Goal: Task Accomplishment & Management: Use online tool/utility

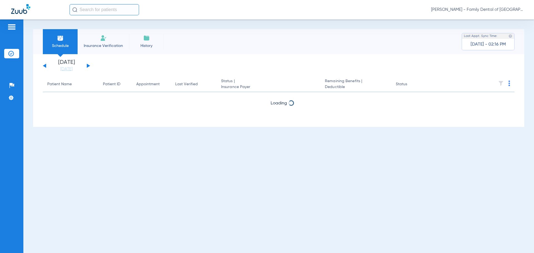
click at [107, 39] on img at bounding box center [103, 38] width 7 height 7
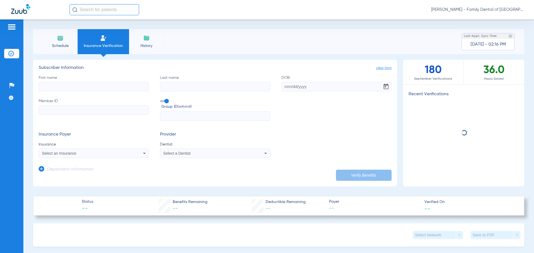
click at [105, 86] on input "First name" at bounding box center [94, 86] width 110 height 9
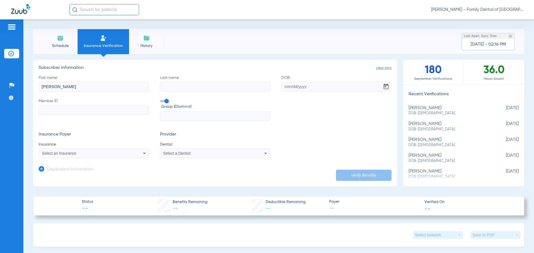
type input "[PERSON_NAME]"
click at [164, 89] on input "Last name" at bounding box center [215, 86] width 110 height 9
type input "[PERSON_NAME]"
click at [283, 84] on input "DOB" at bounding box center [336, 86] width 110 height 9
click at [309, 85] on input "[DATE]" at bounding box center [336, 86] width 110 height 9
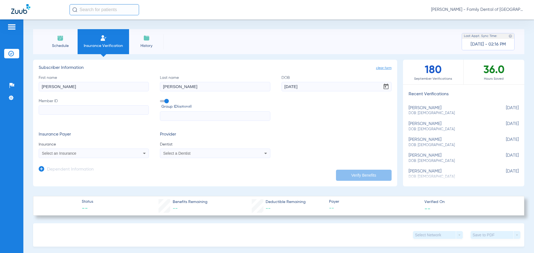
type input "[DATE]"
click at [115, 111] on input "Member ID" at bounding box center [94, 109] width 110 height 9
click at [163, 102] on span at bounding box center [164, 101] width 8 height 2
click at [161, 99] on input "Group ID (optional)" at bounding box center [161, 99] width 0 height 0
click at [135, 109] on input "Member ID Required" at bounding box center [94, 109] width 110 height 9
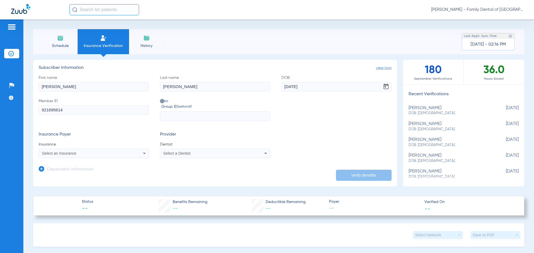
type input "921695614"
click at [142, 153] on icon at bounding box center [144, 153] width 7 height 7
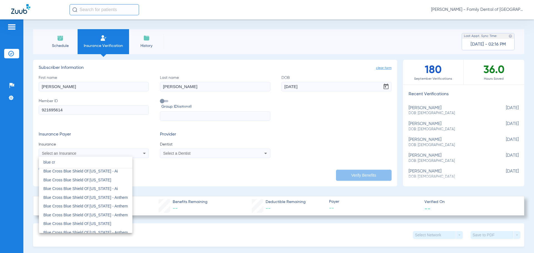
scroll to position [56, 0]
type input "blue cr"
click at [92, 223] on span "Blue Cross Blue Shield Of [US_STATE]" at bounding box center [77, 222] width 68 height 4
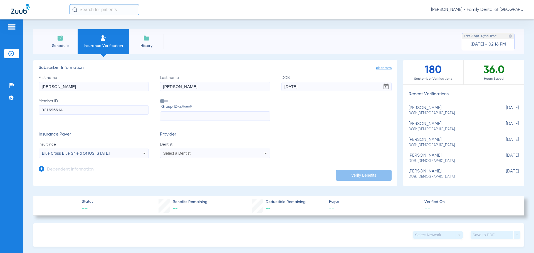
click at [204, 155] on div "Select a Dentist" at bounding box center [204, 154] width 83 height 4
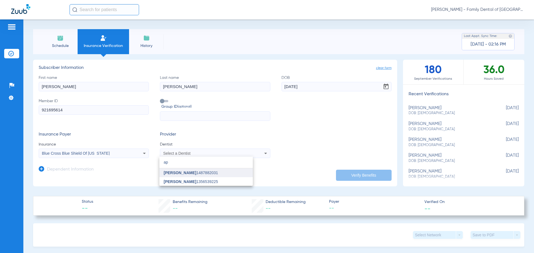
type input "ap"
click at [198, 174] on span "[PERSON_NAME] 1487882031" at bounding box center [191, 173] width 54 height 4
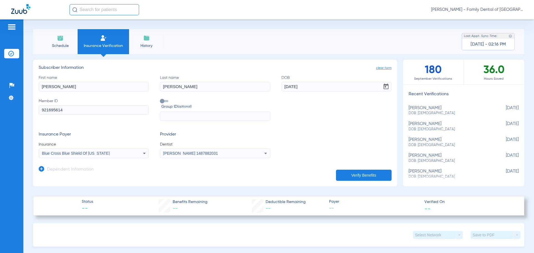
click at [358, 174] on button "Verify Benefits" at bounding box center [364, 175] width 56 height 11
click at [43, 169] on icon at bounding box center [42, 169] width 6 height 6
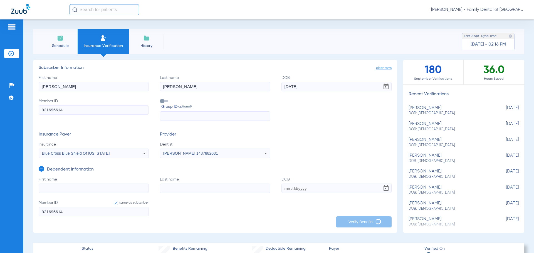
click at [55, 190] on input "First name" at bounding box center [94, 188] width 110 height 9
type input "[GEOGRAPHIC_DATA]"
click at [175, 187] on input "Last name" at bounding box center [215, 188] width 110 height 9
type input "[PERSON_NAME]"
click at [282, 188] on input "DOB" at bounding box center [336, 188] width 110 height 9
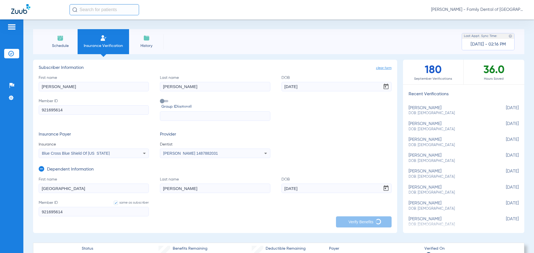
type input "[DATE]"
click at [255, 209] on form "First name [PERSON_NAME] Last name [PERSON_NAME] DOB [DEMOGRAPHIC_DATA] Member …" at bounding box center [215, 200] width 353 height 47
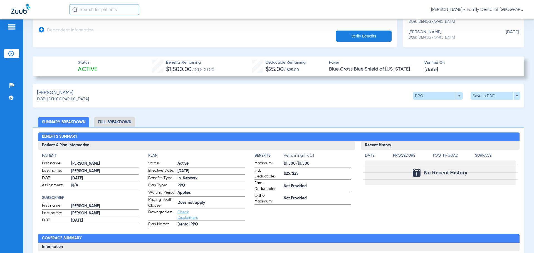
scroll to position [139, 0]
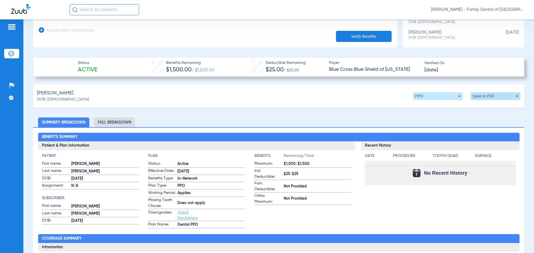
click at [500, 97] on span at bounding box center [496, 96] width 50 height 8
click at [442, 107] on span "Save to PDF" at bounding box center [450, 107] width 22 height 4
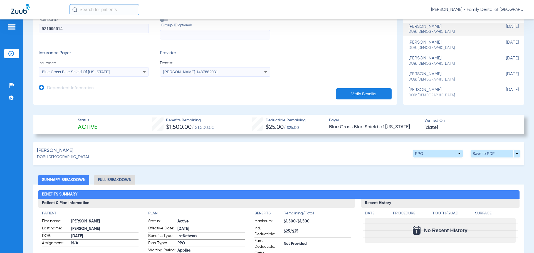
scroll to position [83, 0]
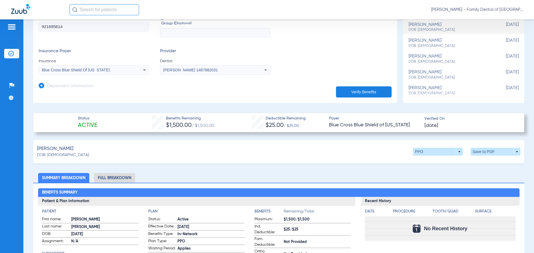
click at [43, 85] on icon at bounding box center [42, 86] width 6 height 6
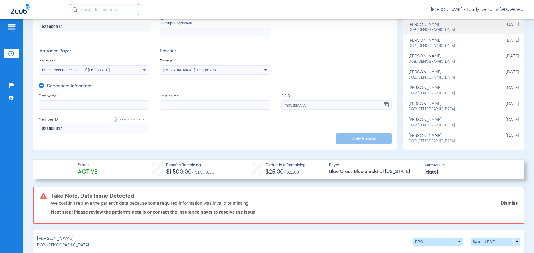
click at [76, 105] on input "First name" at bounding box center [94, 104] width 110 height 9
type input "[GEOGRAPHIC_DATA]"
click at [168, 105] on input "Last name" at bounding box center [215, 104] width 110 height 9
type input "[PERSON_NAME]"
click at [284, 106] on input "DOB" at bounding box center [336, 104] width 110 height 9
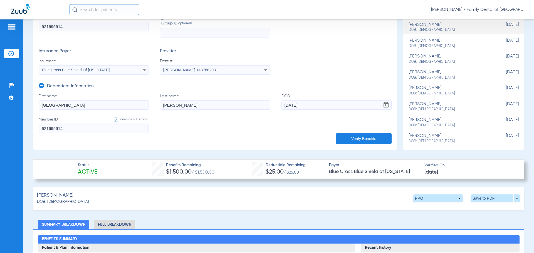
type input "[DATE]"
click at [366, 137] on button "Verify Benefits" at bounding box center [364, 138] width 56 height 11
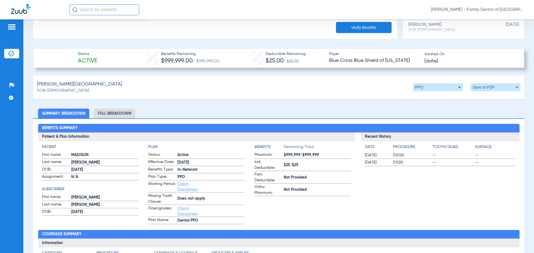
scroll to position [167, 0]
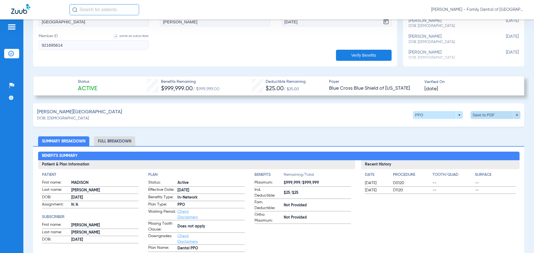
click at [481, 116] on span at bounding box center [496, 115] width 50 height 8
click at [448, 125] on span "Save to PDF" at bounding box center [450, 126] width 22 height 4
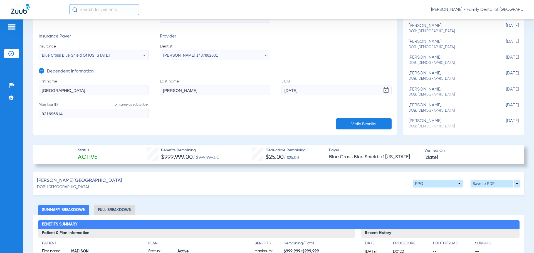
scroll to position [83, 0]
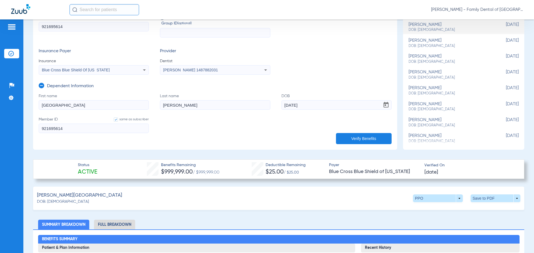
drag, startPoint x: 81, startPoint y: 106, endPoint x: -11, endPoint y: 108, distance: 92.4
click at [0, 108] on html "[PERSON_NAME] - Family Dental of [GEOGRAPHIC_DATA] Patients Insurance Verificat…" at bounding box center [267, 126] width 534 height 253
type input "[PERSON_NAME]"
drag, startPoint x: 313, startPoint y: 105, endPoint x: 214, endPoint y: 105, distance: 98.5
click at [215, 105] on form "First name [PERSON_NAME] Last name [PERSON_NAME] DOB [DEMOGRAPHIC_DATA] Member …" at bounding box center [215, 116] width 353 height 47
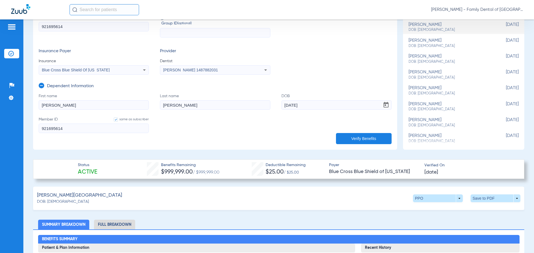
type input "[DATE]"
click at [352, 138] on button "Verify Benefits" at bounding box center [364, 138] width 56 height 11
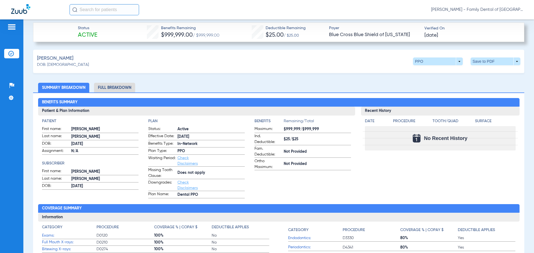
scroll to position [222, 0]
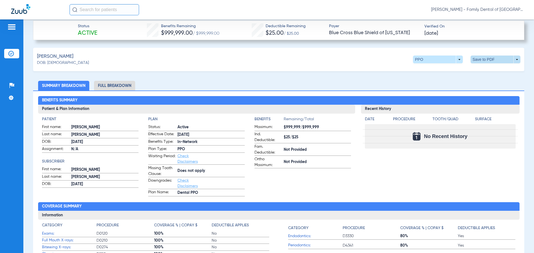
click at [489, 60] on span at bounding box center [495, 59] width 13 height 13
click at [446, 71] on span "Save to PDF" at bounding box center [450, 70] width 22 height 4
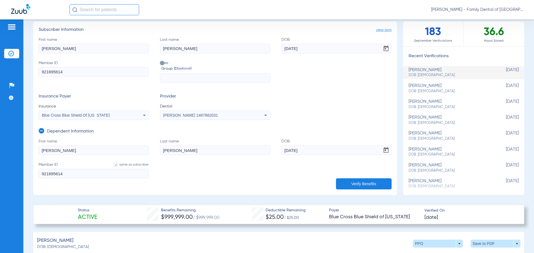
scroll to position [0, 0]
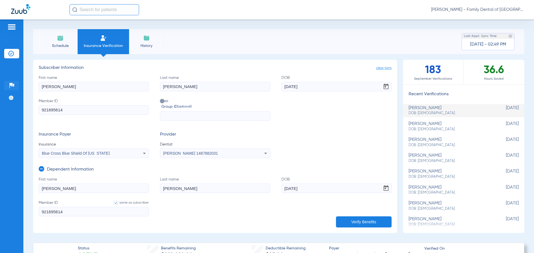
drag, startPoint x: 89, startPoint y: 86, endPoint x: 10, endPoint y: 84, distance: 78.8
click at [10, 84] on div "Patients Insurance Verification Setup Help Center Settings Schedule Insurance V…" at bounding box center [267, 145] width 534 height 253
click at [80, 84] on input "[PERSON_NAME]" at bounding box center [94, 86] width 110 height 9
drag, startPoint x: 80, startPoint y: 84, endPoint x: -15, endPoint y: 80, distance: 94.9
click at [0, 80] on html "[PERSON_NAME] - Family Dental of [GEOGRAPHIC_DATA] Patients Insurance Verificat…" at bounding box center [267, 126] width 534 height 253
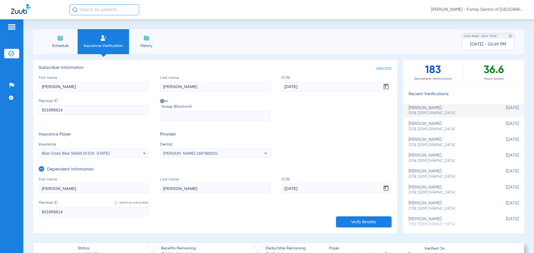
type input "[PERSON_NAME]"
drag, startPoint x: 176, startPoint y: 87, endPoint x: 89, endPoint y: 86, distance: 87.6
click at [89, 86] on div "First name [PERSON_NAME] Last name [PERSON_NAME] DOB [DEMOGRAPHIC_DATA] Member …" at bounding box center [215, 98] width 353 height 46
type input "Cash"
drag, startPoint x: 310, startPoint y: 85, endPoint x: 184, endPoint y: 88, distance: 126.0
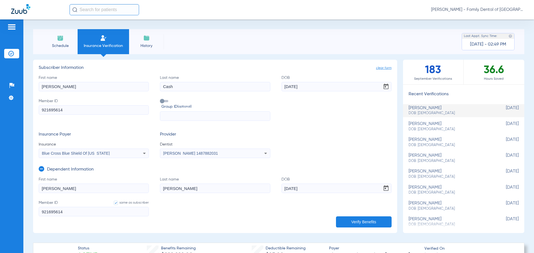
click at [184, 88] on div "First name [PERSON_NAME] Last name Cash DOB [DEMOGRAPHIC_DATA] Member ID 921695…" at bounding box center [215, 98] width 353 height 46
type input "[DATE]"
drag, startPoint x: 101, startPoint y: 108, endPoint x: -63, endPoint y: 116, distance: 164.0
click at [0, 116] on html "[PERSON_NAME] - Family Dental of [GEOGRAPHIC_DATA] Patients Insurance Verificat…" at bounding box center [267, 126] width 534 height 253
click at [70, 111] on input "921695614" at bounding box center [94, 109] width 110 height 9
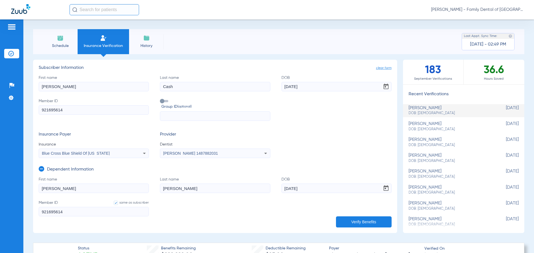
drag, startPoint x: 70, startPoint y: 111, endPoint x: 3, endPoint y: 107, distance: 67.4
click at [3, 107] on div "Patients Insurance Verification Setup Help Center Settings Schedule Insurance V…" at bounding box center [267, 145] width 534 height 253
paste input "126095598401"
type input "126095598401"
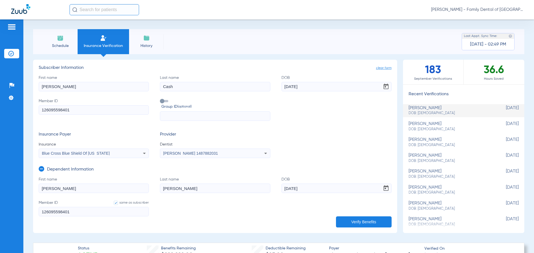
type input "126095598401"
click at [162, 100] on span at bounding box center [164, 101] width 8 height 2
click at [161, 99] on input "Group ID (optional)" at bounding box center [161, 99] width 0 height 0
click at [170, 117] on input "text" at bounding box center [215, 116] width 110 height 9
paste input "19855-00031"
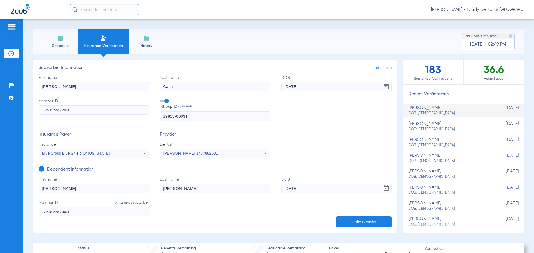
type input "19855-00031"
click at [143, 154] on icon at bounding box center [144, 153] width 7 height 7
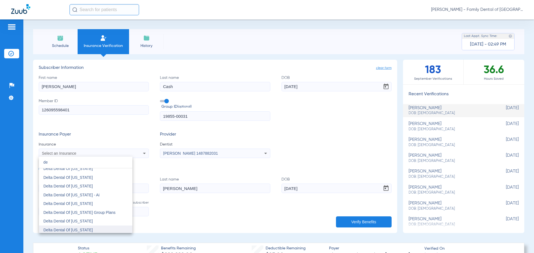
scroll to position [334, 0]
type input "de"
click at [74, 206] on span "Delta Dental Of [US_STATE]" at bounding box center [68, 207] width 50 height 4
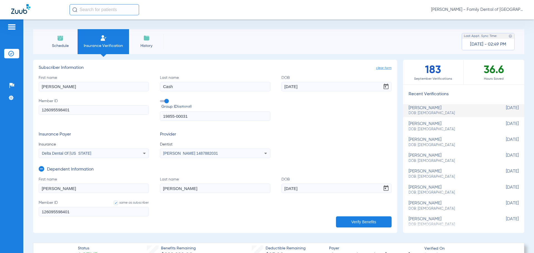
drag, startPoint x: 57, startPoint y: 185, endPoint x: 18, endPoint y: 185, distance: 38.9
click at [18, 185] on div "Patients Insurance Verification Setup Help Center Settings Schedule Insurance V…" at bounding box center [267, 145] width 534 height 253
drag, startPoint x: 76, startPoint y: 211, endPoint x: -14, endPoint y: 210, distance: 89.8
click at [0, 210] on html "[PERSON_NAME] - Family Dental of [GEOGRAPHIC_DATA] Patients Insurance Verificat…" at bounding box center [267, 126] width 534 height 253
click at [42, 169] on icon at bounding box center [42, 169] width 6 height 6
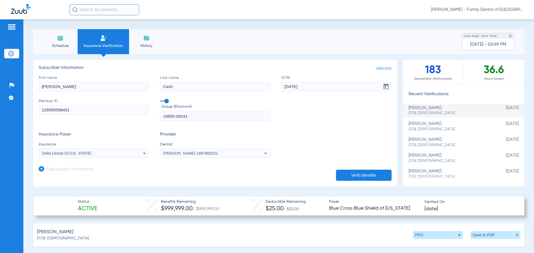
click at [355, 175] on button "Verify Benefits" at bounding box center [364, 175] width 56 height 11
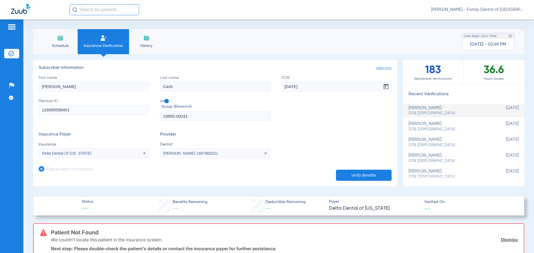
click at [141, 154] on icon at bounding box center [144, 153] width 7 height 7
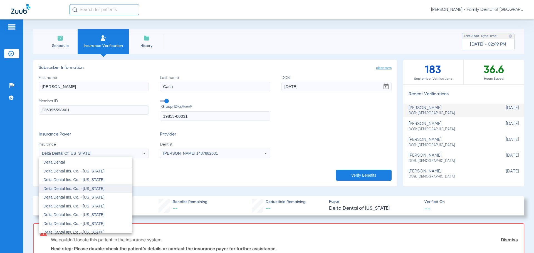
scroll to position [56, 0]
type input "Delta Dental"
click at [95, 210] on mat-option "Delta Dental Ins. Co. - [US_STATE]" at bounding box center [85, 213] width 93 height 9
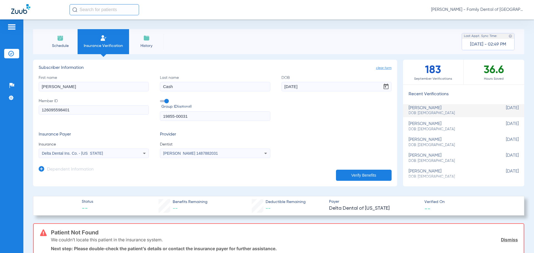
click at [343, 175] on button "Verify Benefits" at bounding box center [364, 175] width 56 height 11
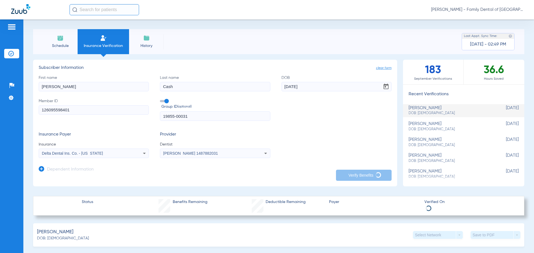
click at [143, 154] on icon at bounding box center [144, 153] width 3 height 1
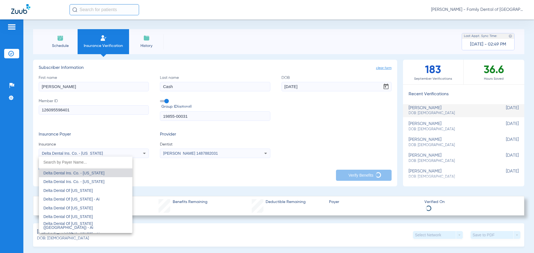
scroll to position [980, 0]
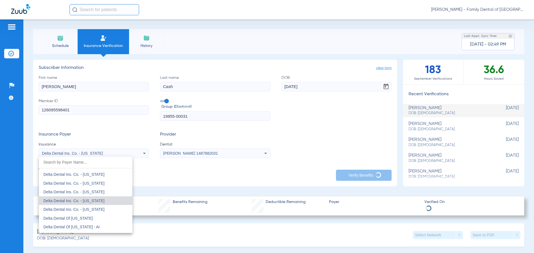
click at [142, 153] on div at bounding box center [267, 126] width 534 height 253
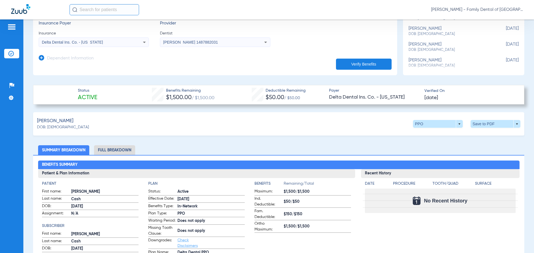
scroll to position [83, 0]
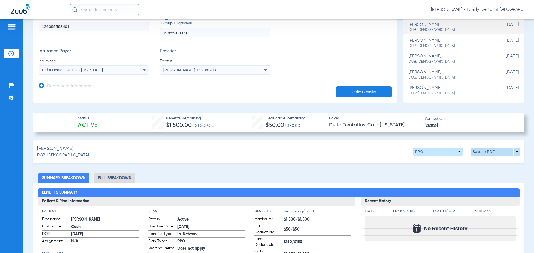
click at [489, 152] on span at bounding box center [495, 151] width 13 height 13
click at [444, 163] on span "Save to PDF" at bounding box center [450, 162] width 22 height 4
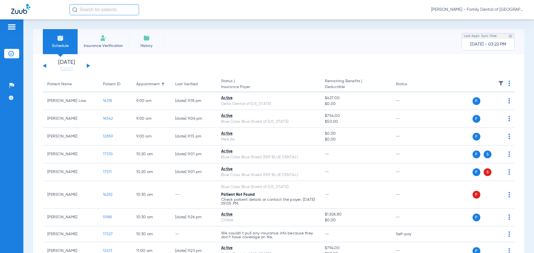
click at [87, 65] on button at bounding box center [88, 66] width 3 height 4
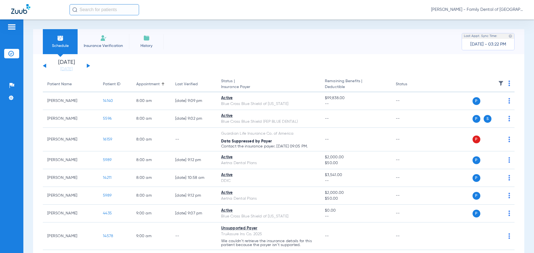
click at [87, 65] on button at bounding box center [88, 66] width 3 height 4
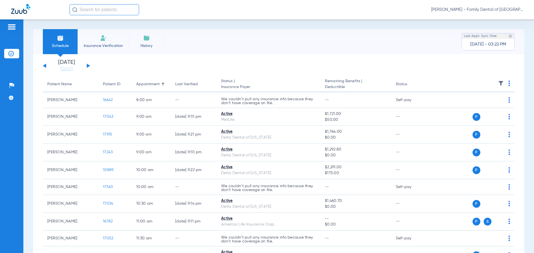
click at [87, 65] on button at bounding box center [88, 66] width 3 height 4
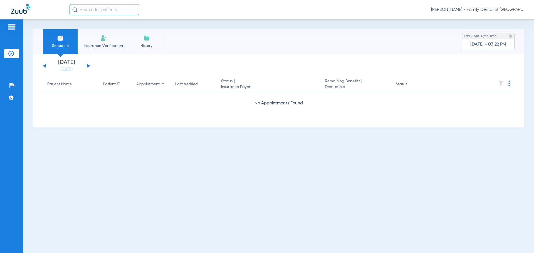
click at [87, 65] on button at bounding box center [88, 66] width 3 height 4
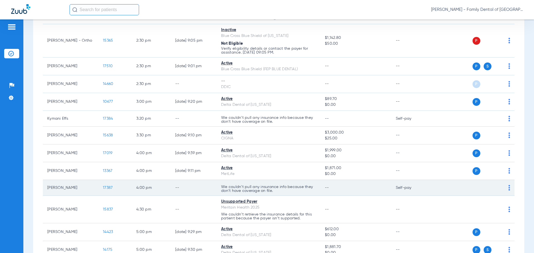
scroll to position [389, 0]
